Goal: Download file/media

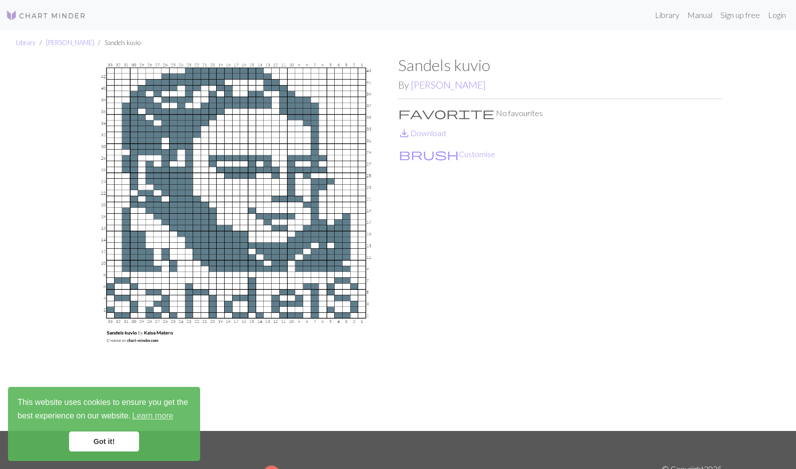
click at [101, 437] on link "Got it!" at bounding box center [104, 441] width 70 height 20
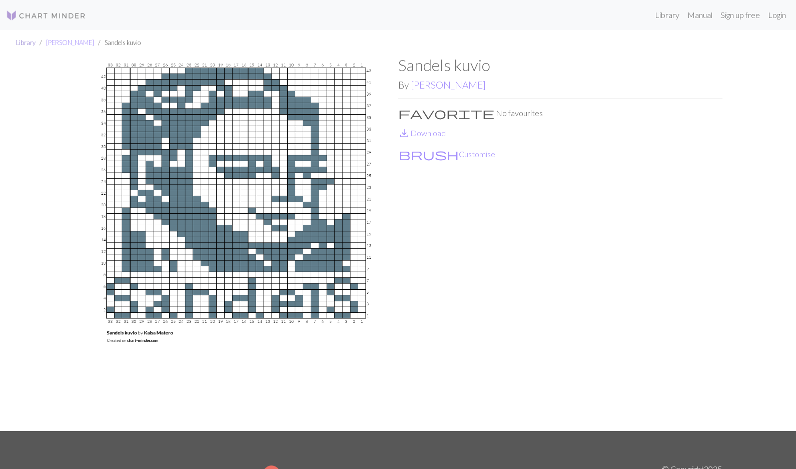
click at [24, 46] on link "Library" at bounding box center [26, 43] width 20 height 8
click at [430, 131] on link "save_alt Download" at bounding box center [422, 133] width 48 height 10
